Goal: Find specific page/section: Find specific page/section

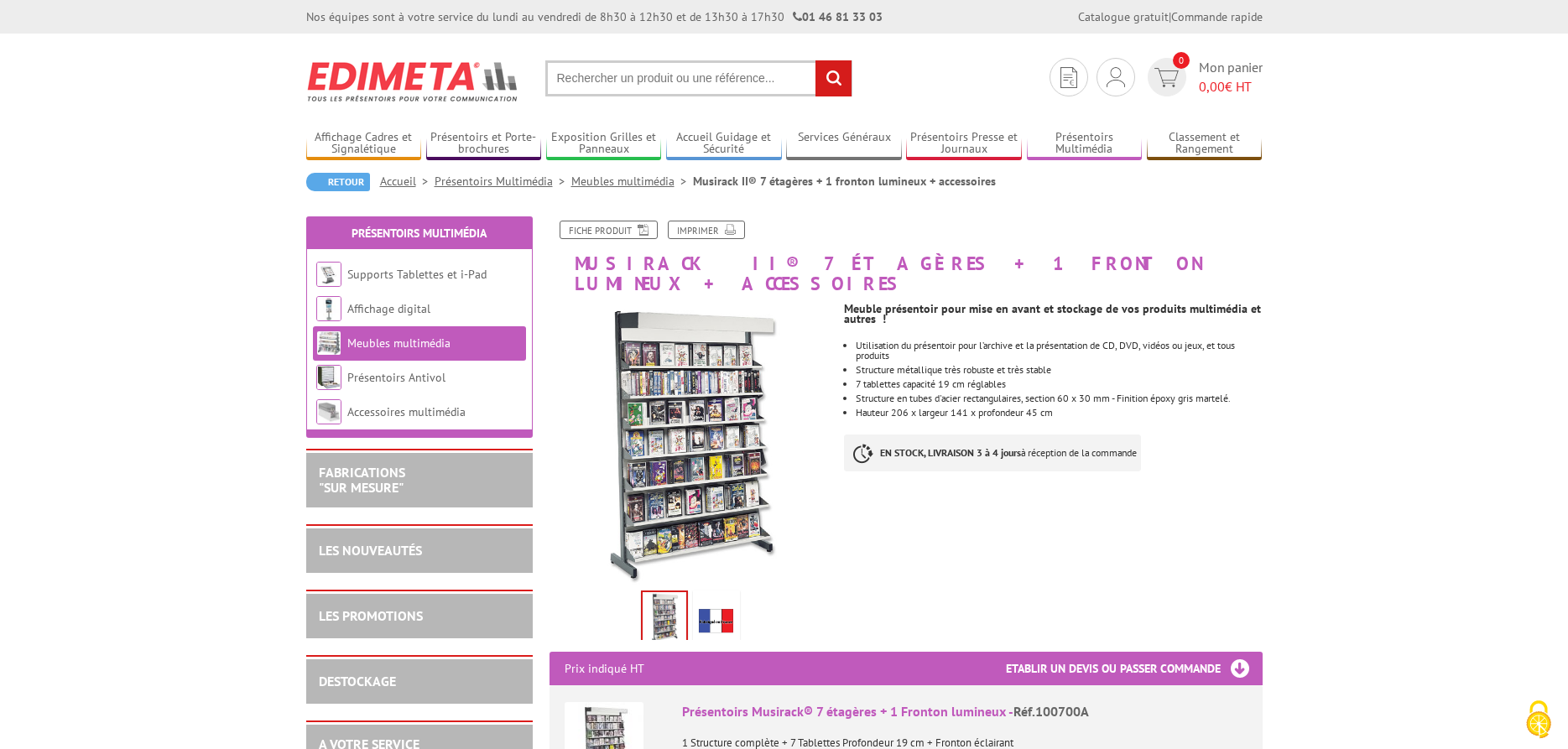
click at [710, 76] on input "text" at bounding box center [699, 78] width 308 height 36
type input "presentoire livres"
click at [815, 60] on input "rechercher" at bounding box center [833, 78] width 36 height 36
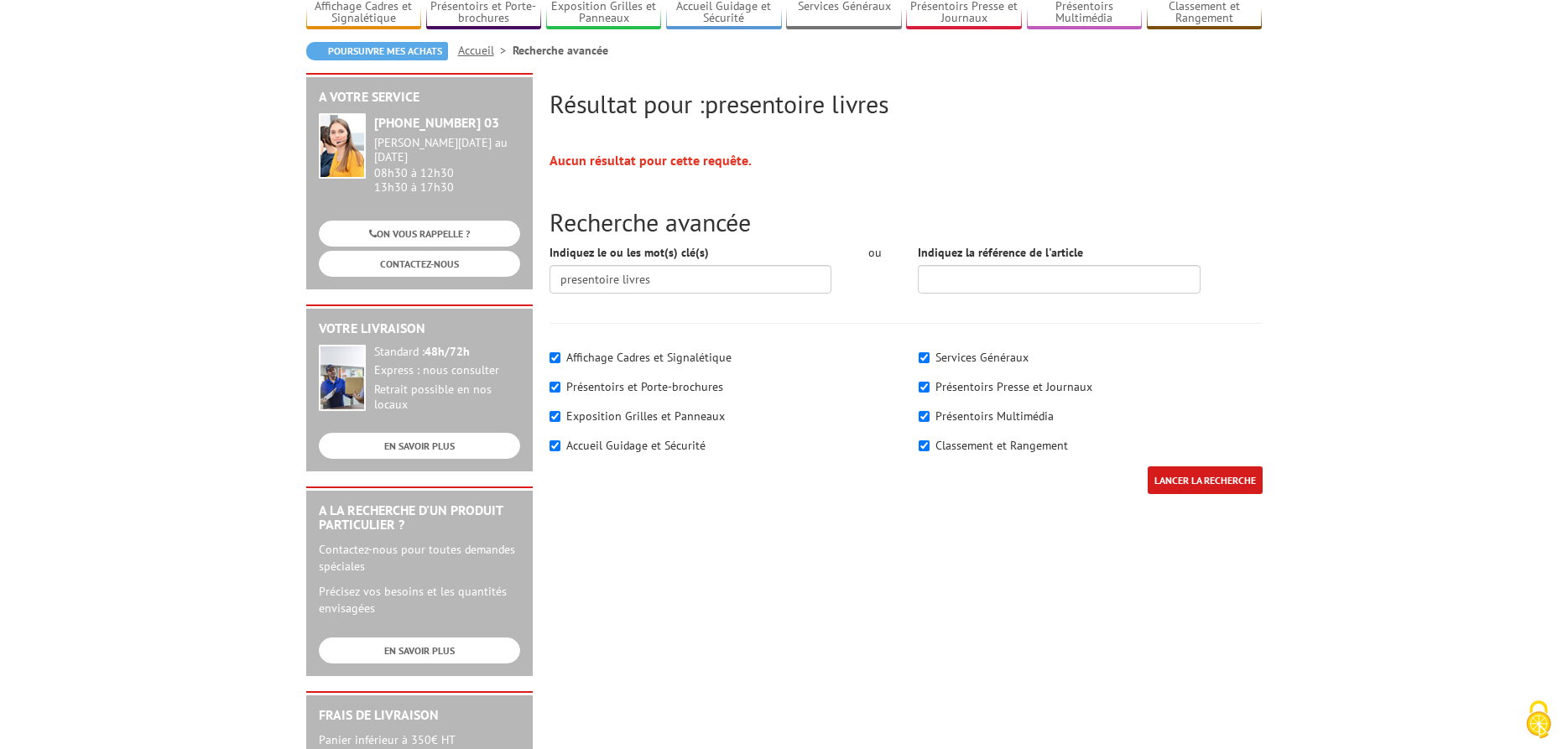
scroll to position [172, 0]
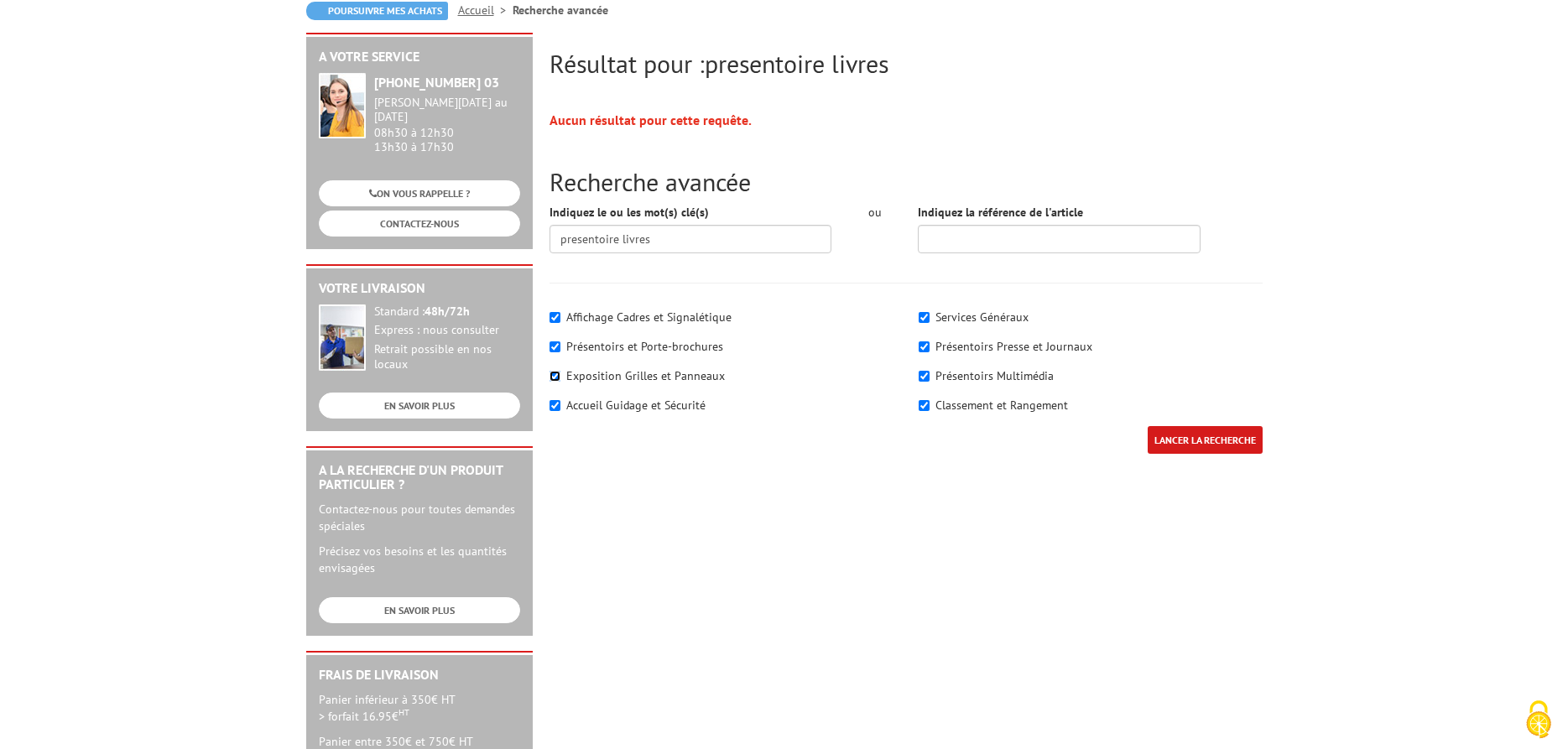
click at [554, 377] on input"] "Exposition Grilles et Panneaux" at bounding box center [555, 376] width 11 height 11
checkbox input"] "false"
click at [554, 408] on input"] "Accueil Guidage et Sécurité" at bounding box center [555, 406] width 11 height 11
checkbox input"] "false"
click at [558, 318] on input"] "Affichage Cadres et Signalétique" at bounding box center [555, 317] width 11 height 11
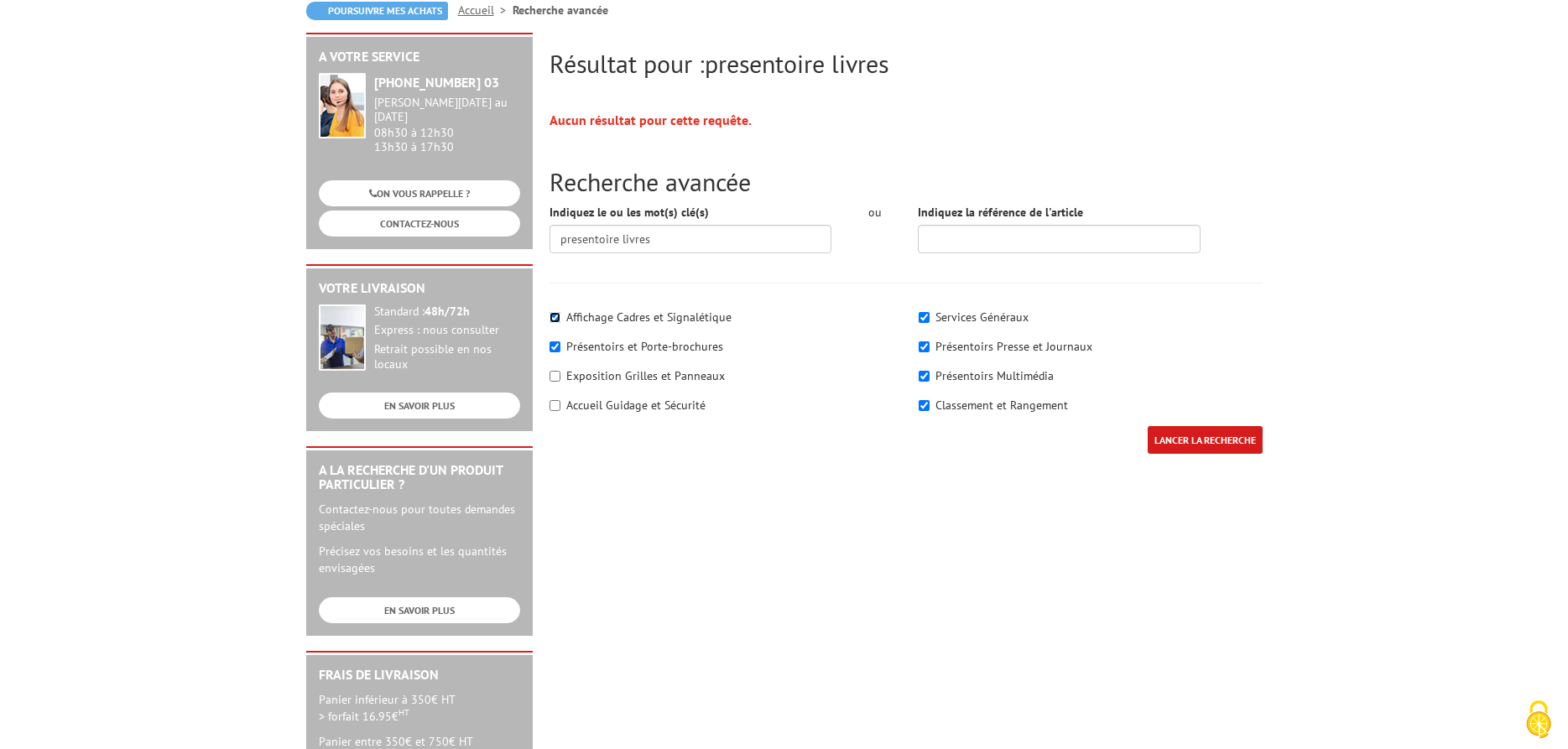
checkbox input"] "false"
click at [926, 378] on input"] "Présentoirs Multimédia" at bounding box center [924, 376] width 11 height 11
checkbox input"] "false"
click at [926, 314] on input"] "Services Généraux" at bounding box center [924, 317] width 11 height 11
checkbox input"] "false"
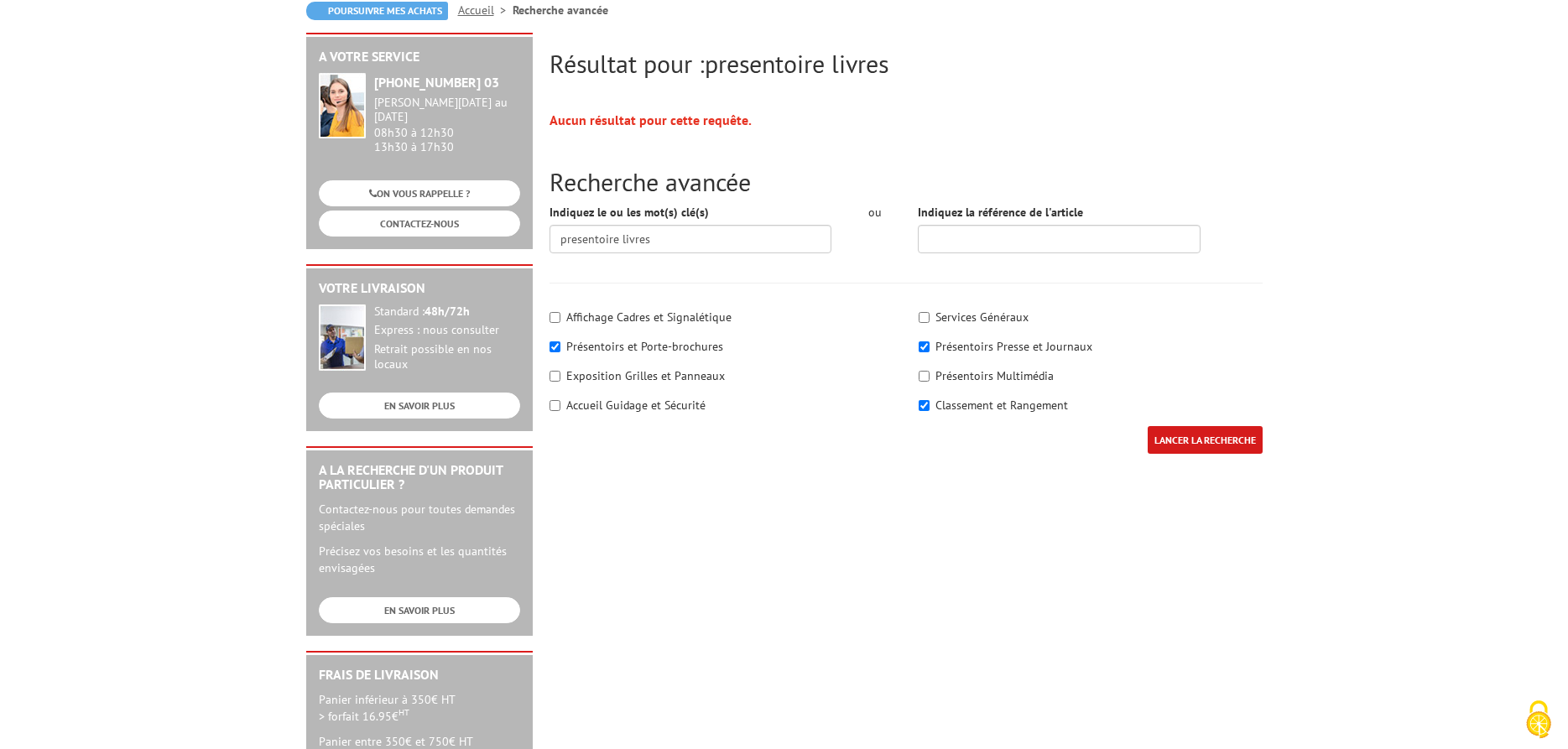
click at [1212, 442] on input "LANCER LA RECHERCHE" at bounding box center [1206, 440] width 115 height 28
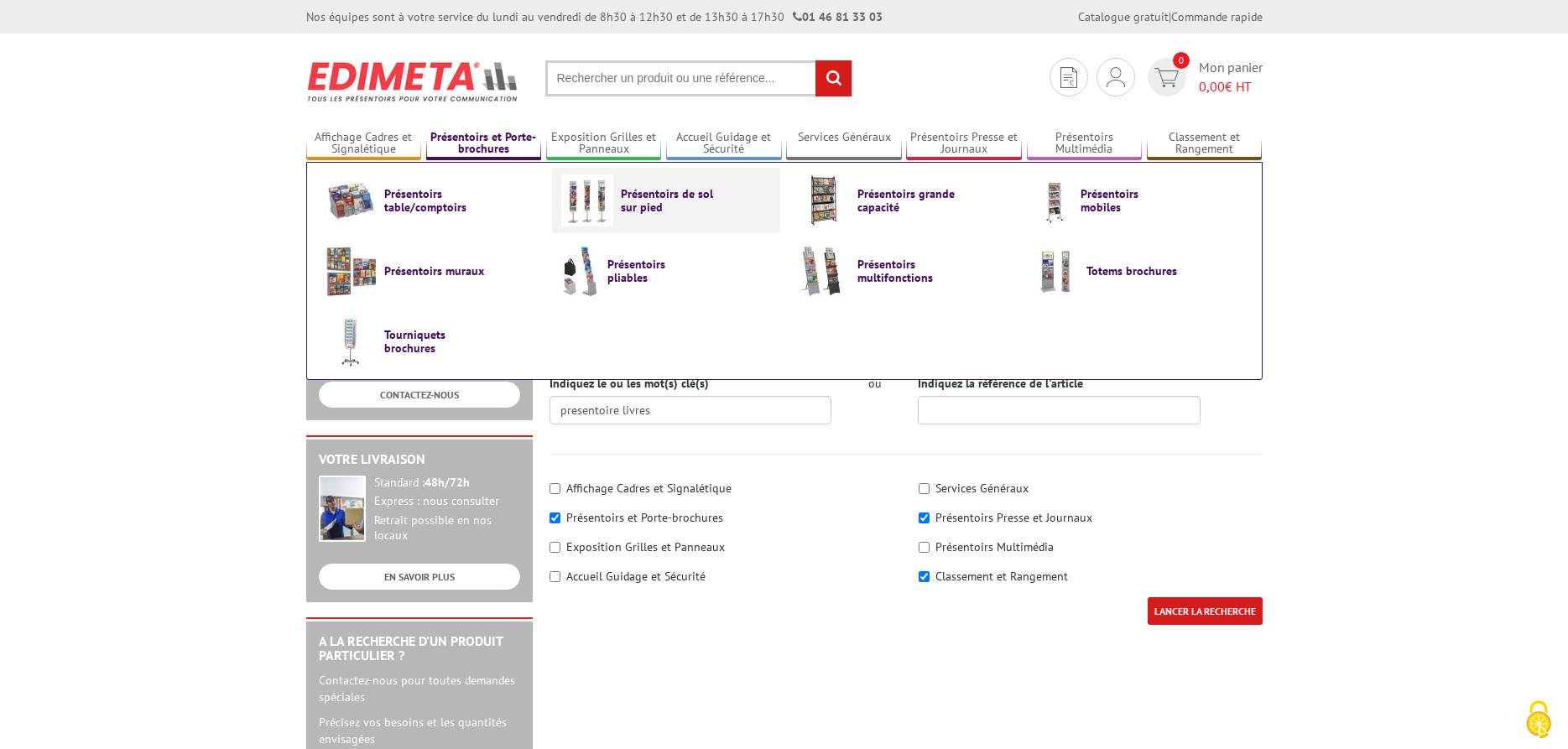
click at [615, 200] on link "Présentoirs de sol sur pied" at bounding box center [666, 200] width 210 height 52
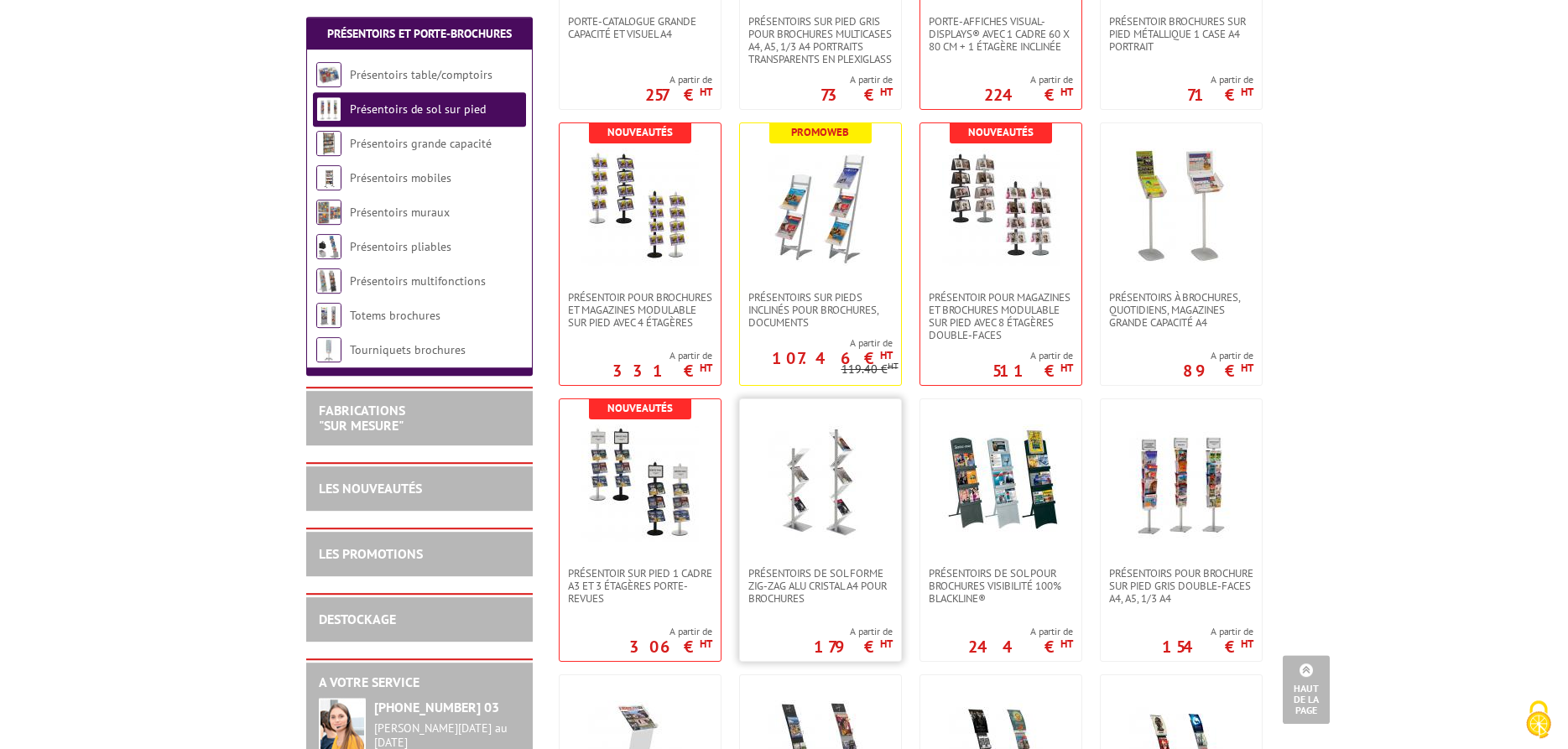
scroll to position [1112, 0]
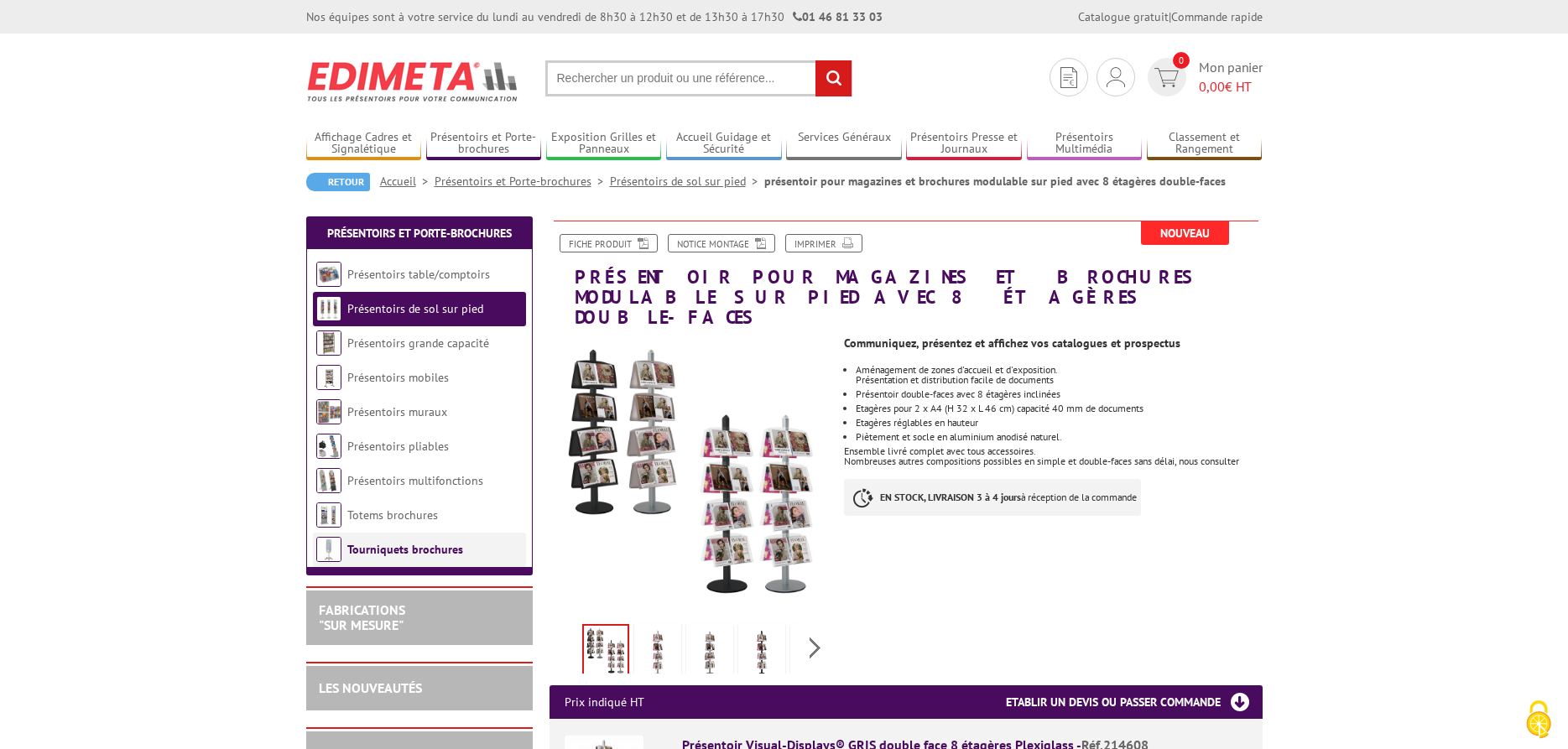
click at [383, 547] on link "Tourniquets brochures" at bounding box center [405, 549] width 116 height 15
